Goal: Find specific page/section: Find specific page/section

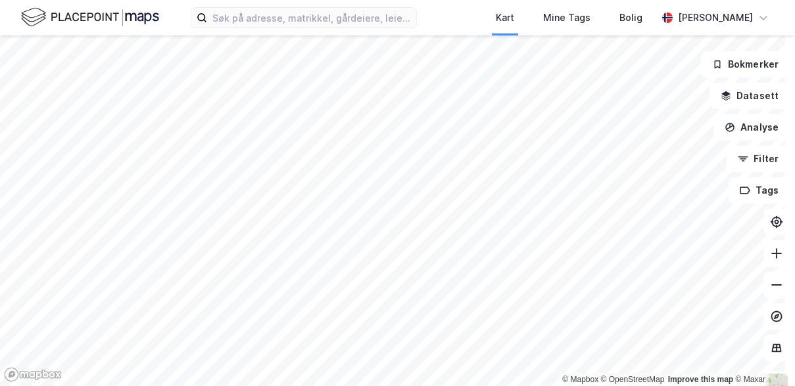
click at [325, 31] on div "Kart Mine Tags Bolig [PERSON_NAME]" at bounding box center [397, 17] width 795 height 35
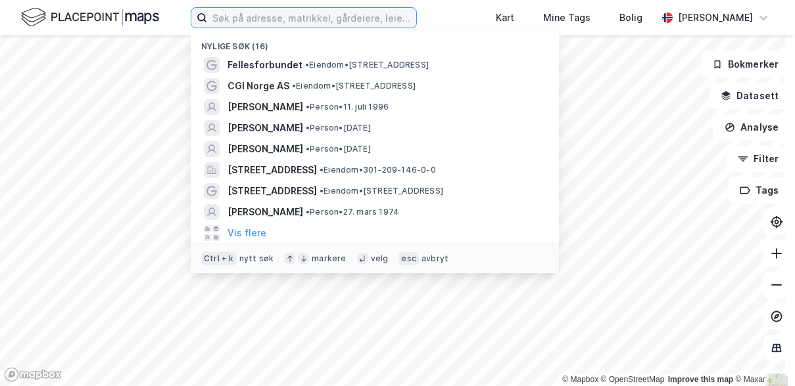
click at [326, 19] on input at bounding box center [311, 18] width 209 height 20
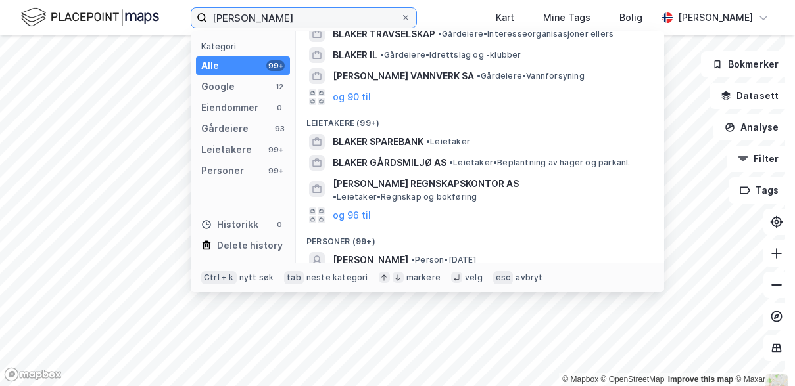
scroll to position [166, 0]
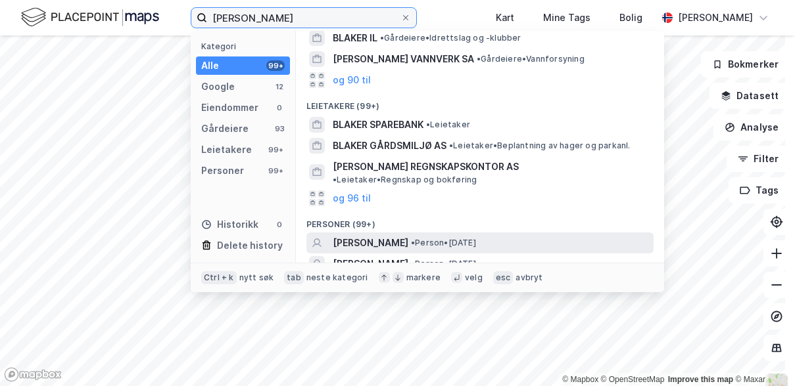
type input "[PERSON_NAME]"
click at [408, 235] on span "[PERSON_NAME]" at bounding box center [371, 243] width 76 height 16
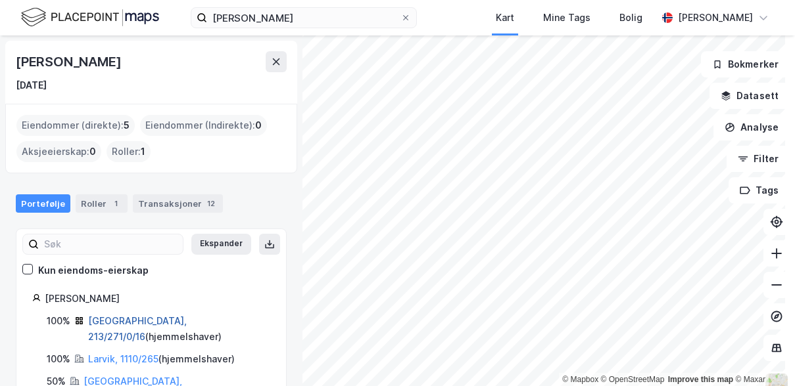
click at [151, 317] on link "[GEOGRAPHIC_DATA], 213/271/0/16" at bounding box center [137, 329] width 99 height 27
